Goal: Task Accomplishment & Management: Complete application form

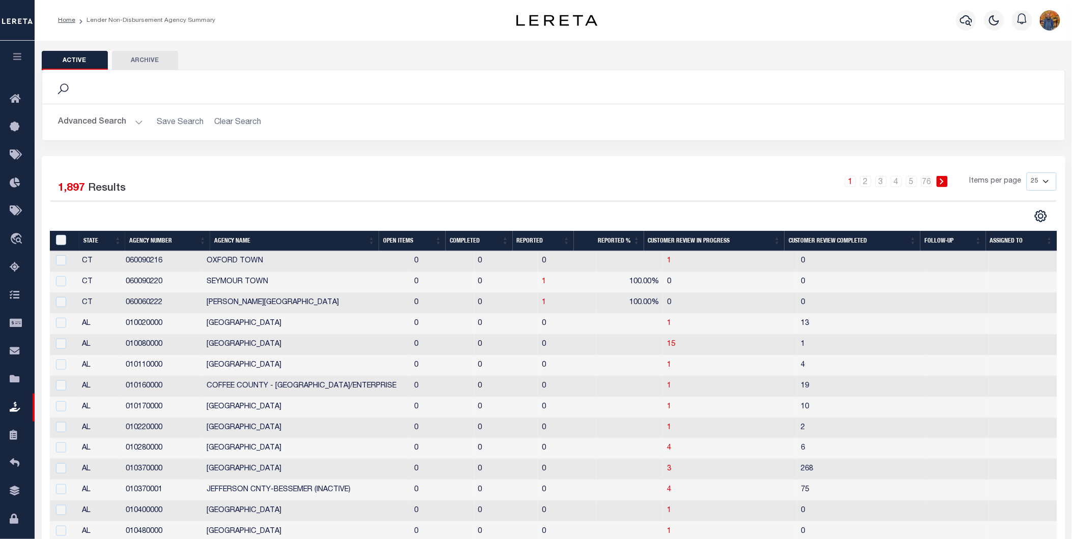
click at [14, 60] on icon "button" at bounding box center [18, 56] width 12 height 9
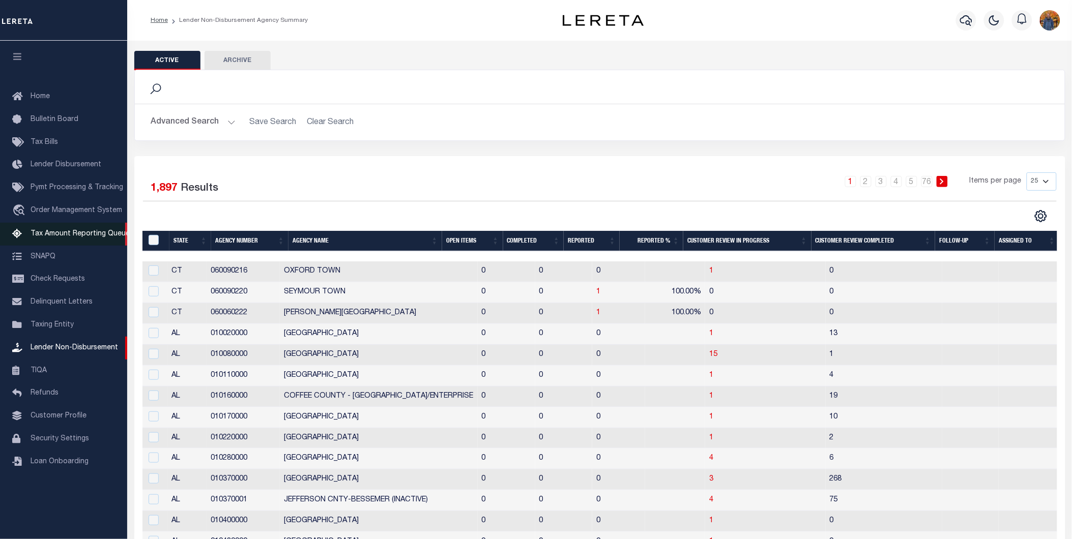
click at [94, 234] on span "Tax Amount Reporting Queue" at bounding box center [80, 233] width 99 height 7
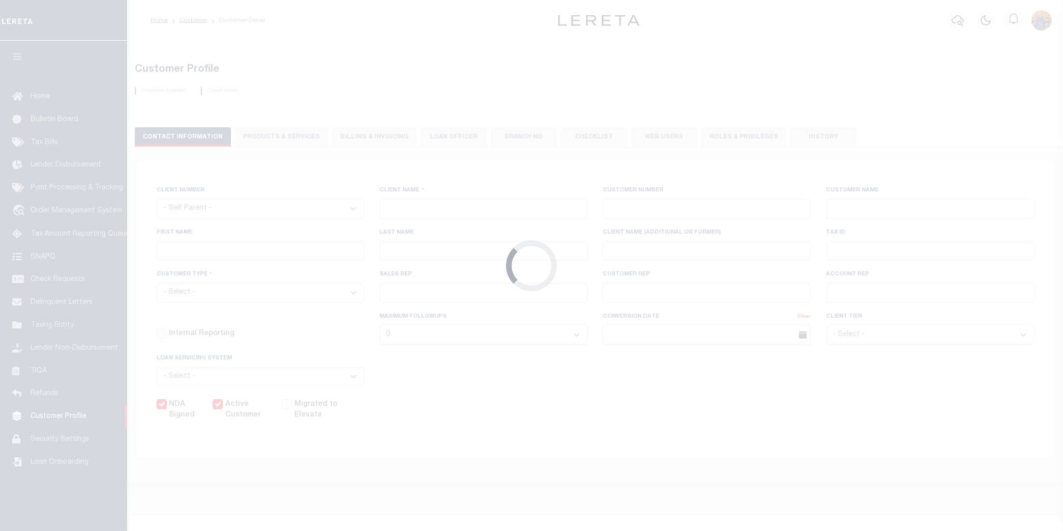
select select
type input "SFFCU"
type input "1113"
type input "SFFCU"
type input "Alice"
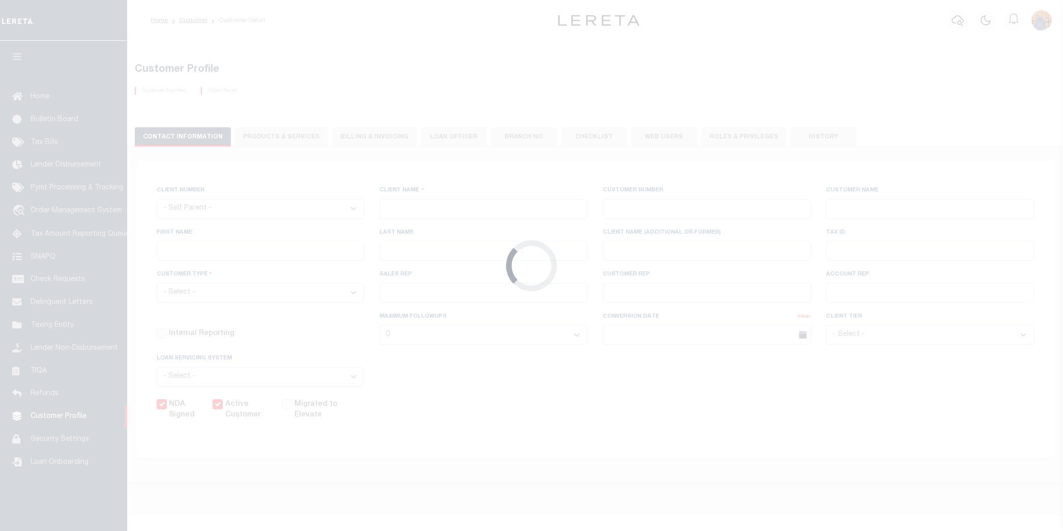
type input "Yang"
select select "Residential"
type input "Barbara Kendrick"
type input "Tony Targhetta"
checkbox input "true"
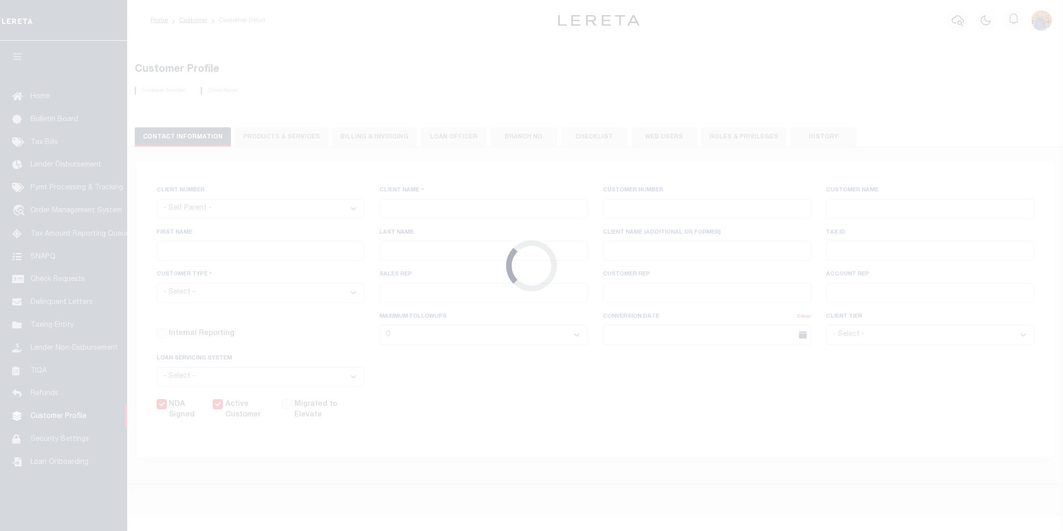
checkbox input "true"
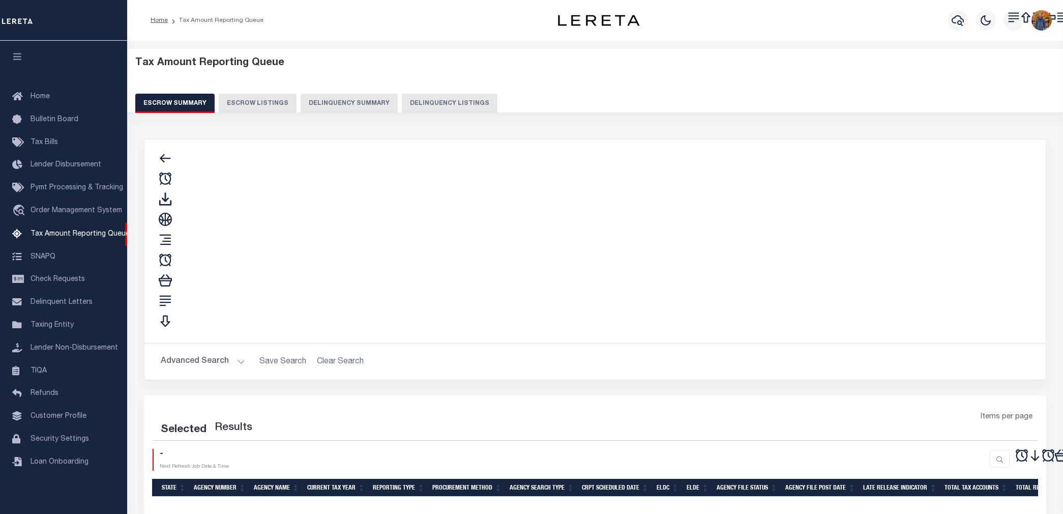
select select "100"
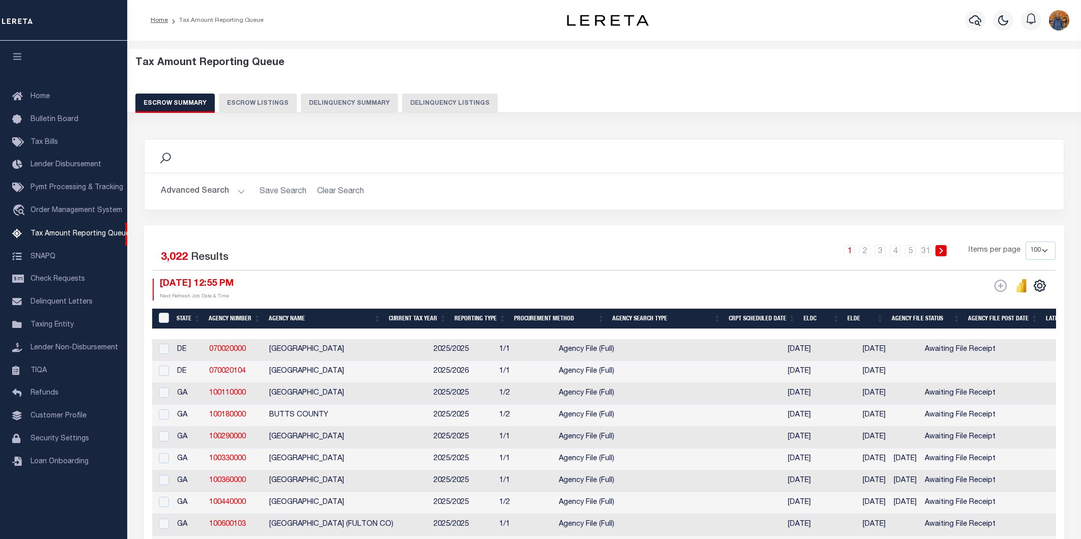
select select "100"
